Goal: Navigation & Orientation: Find specific page/section

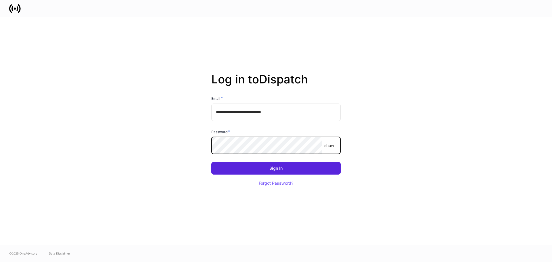
click at [331, 145] on p "show" at bounding box center [329, 146] width 10 height 6
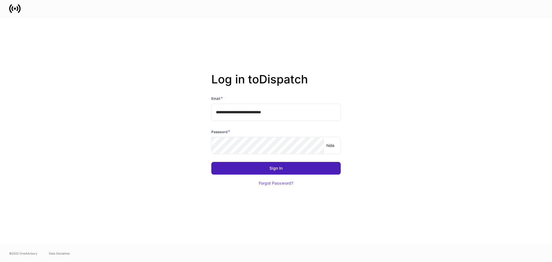
click at [234, 166] on button "Sign In" at bounding box center [275, 168] width 129 height 13
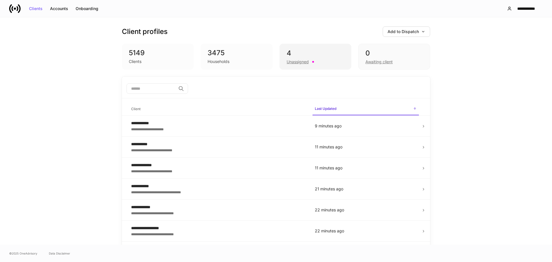
click at [330, 56] on div "4" at bounding box center [316, 53] width 58 height 9
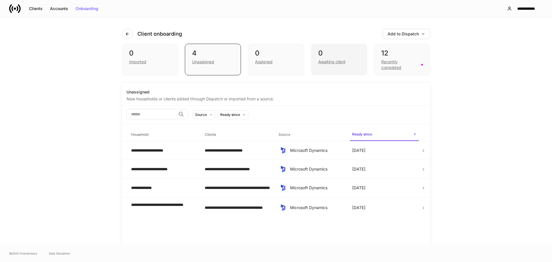
click at [342, 53] on div "0" at bounding box center [339, 53] width 42 height 9
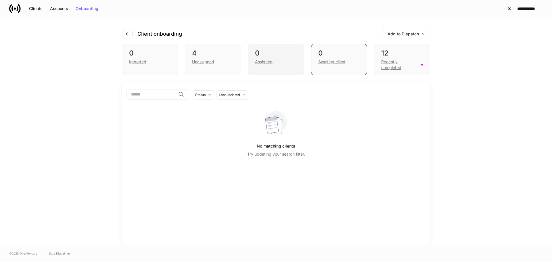
click at [286, 54] on div "0" at bounding box center [276, 53] width 42 height 9
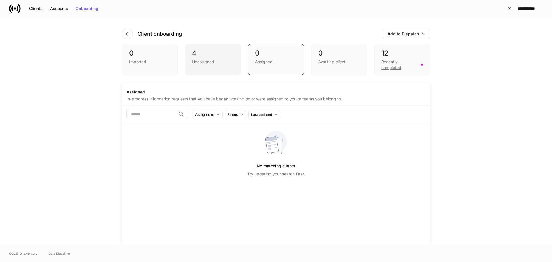
click at [227, 55] on div "4" at bounding box center [213, 53] width 42 height 9
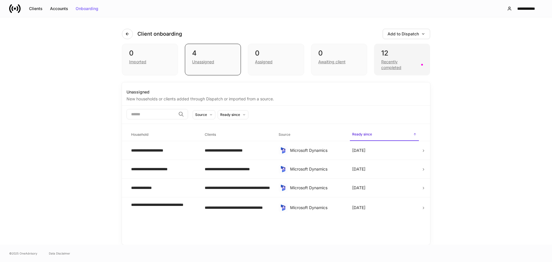
click at [409, 53] on div "12" at bounding box center [402, 53] width 42 height 9
